Goal: Obtain resource: Obtain resource

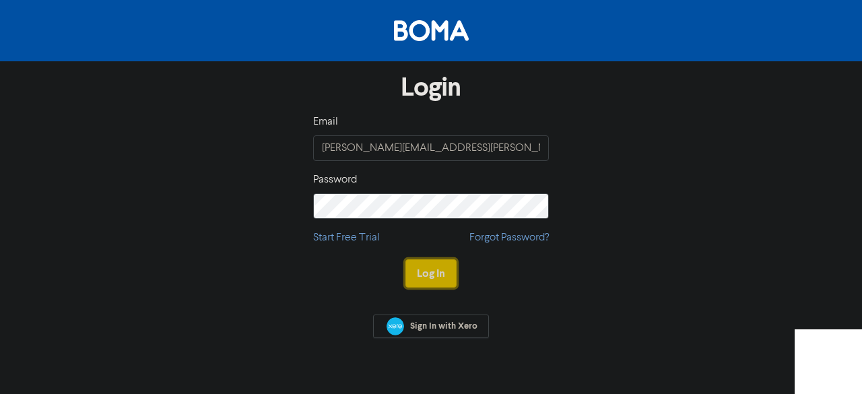
click at [430, 277] on button "Log In" at bounding box center [431, 273] width 51 height 28
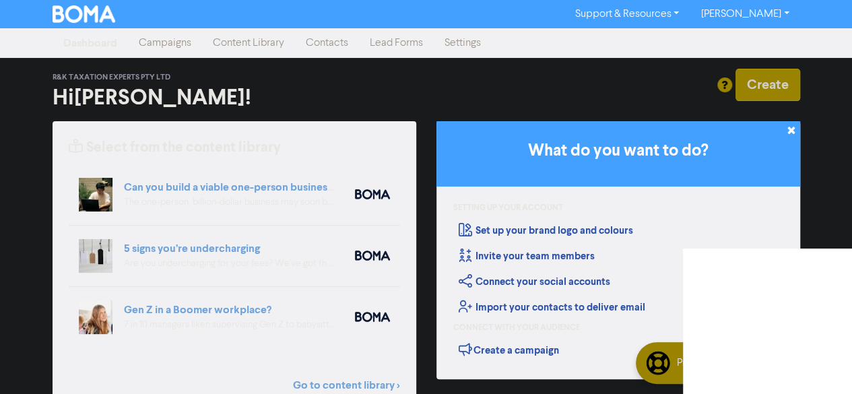
scroll to position [101, 0]
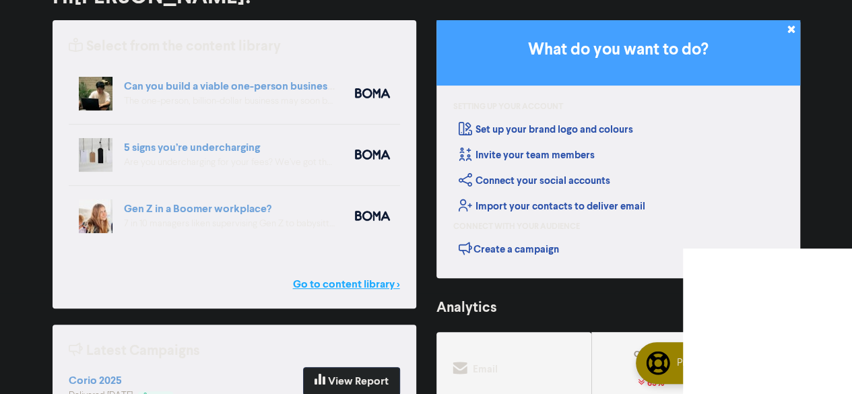
click at [344, 286] on link "Go to content library >" at bounding box center [346, 284] width 107 height 16
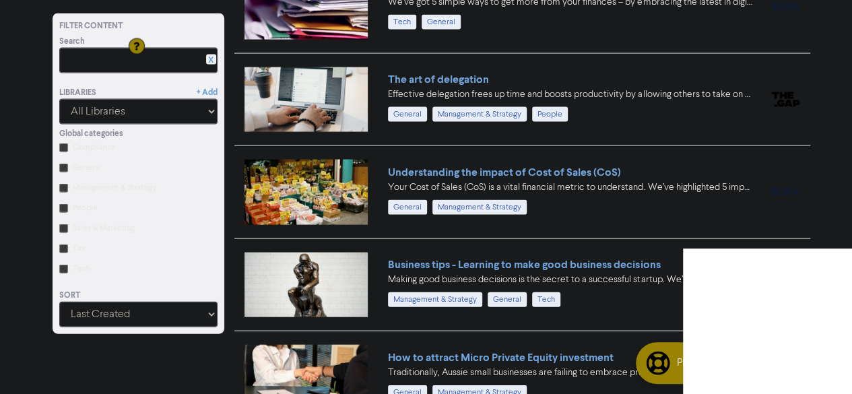
scroll to position [1435, 0]
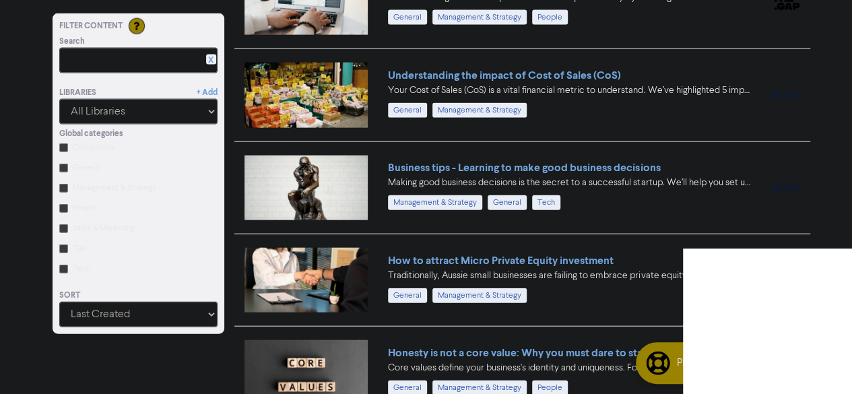
click at [649, 196] on div "Business tips - Learning to make good business decisions Making good business d…" at bounding box center [570, 185] width 364 height 51
click at [410, 161] on link "Business tips - Learning to make good business decisions" at bounding box center [524, 167] width 272 height 13
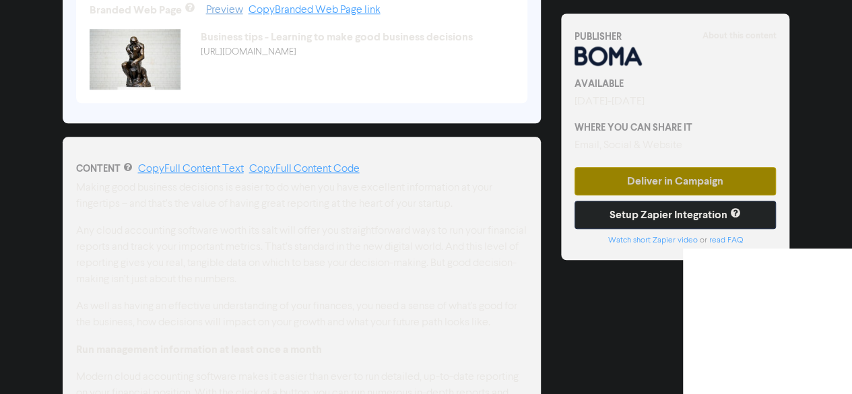
scroll to position [589, 0]
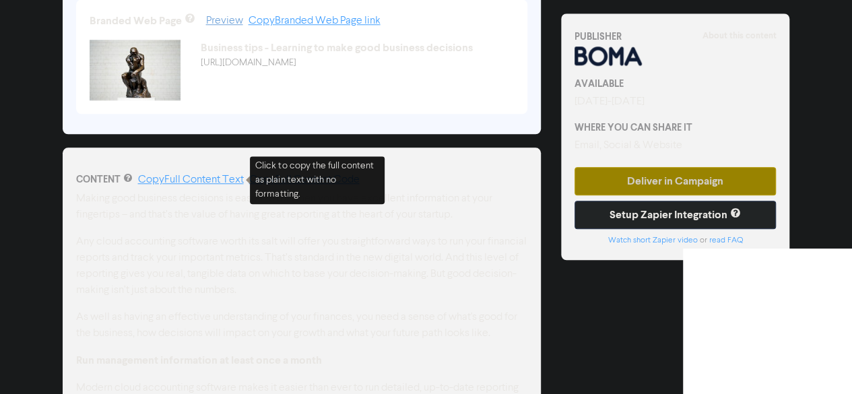
click at [206, 180] on link "Copy Full Content Text" at bounding box center [191, 179] width 106 height 11
